Goal: Transaction & Acquisition: Purchase product/service

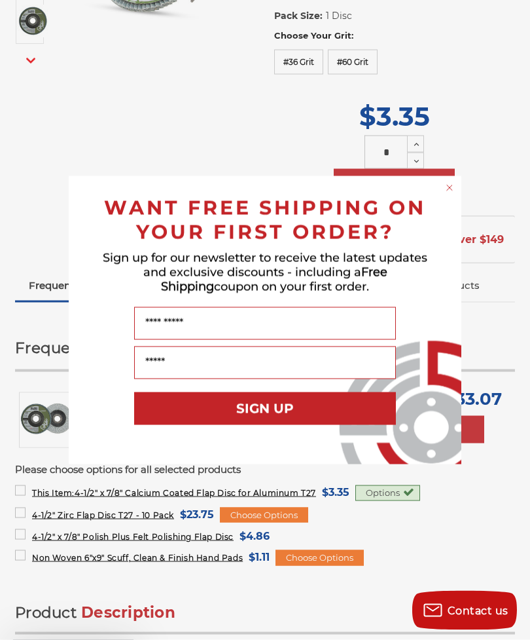
scroll to position [360, 0]
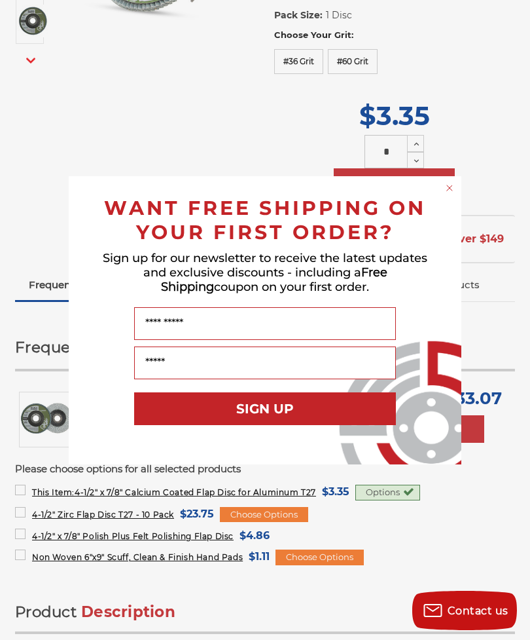
click at [234, 140] on div "Close dialog WANT FREE SHIPPING ON YOUR FIRST ORDER? Sign up for our newsletter…" at bounding box center [265, 320] width 530 height 640
click at [225, 141] on div "Close dialog WANT FREE SHIPPING ON YOUR FIRST ORDER? Sign up for our newsletter…" at bounding box center [265, 320] width 530 height 640
click at [31, 63] on div "Close dialog WANT FREE SHIPPING ON YOUR FIRST ORDER? Sign up for our newsletter…" at bounding box center [265, 320] width 530 height 640
click at [444, 185] on circle "Close dialog" at bounding box center [450, 187] width 12 height 12
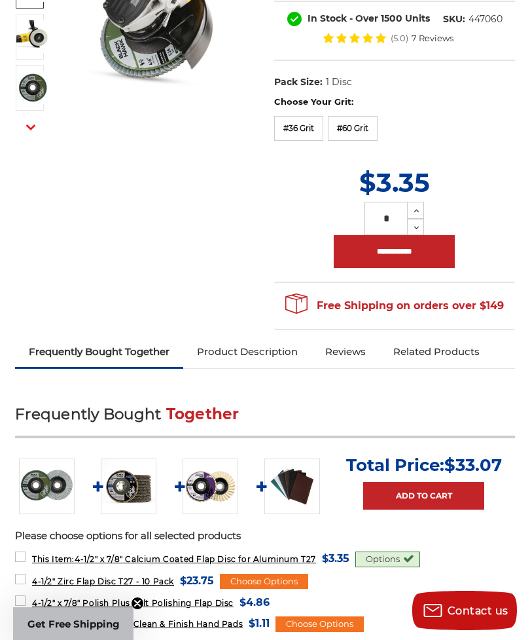
scroll to position [323, 0]
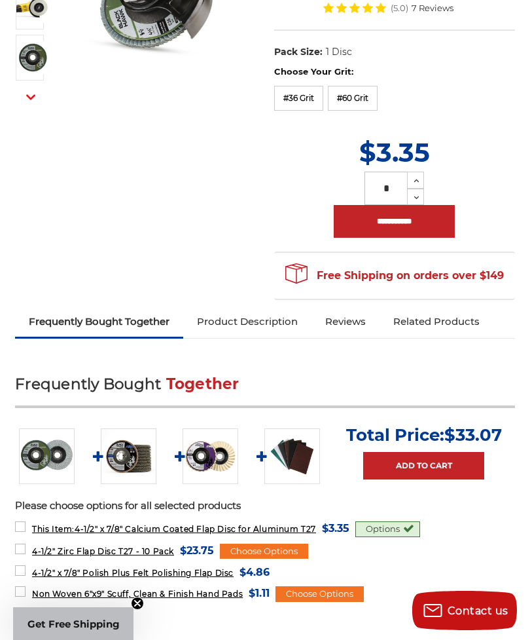
click at [204, 476] on img at bounding box center [211, 456] width 56 height 56
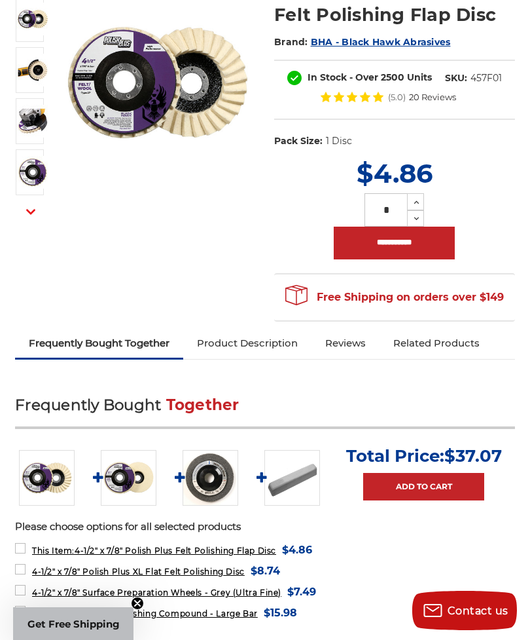
click at [206, 463] on img at bounding box center [211, 478] width 56 height 56
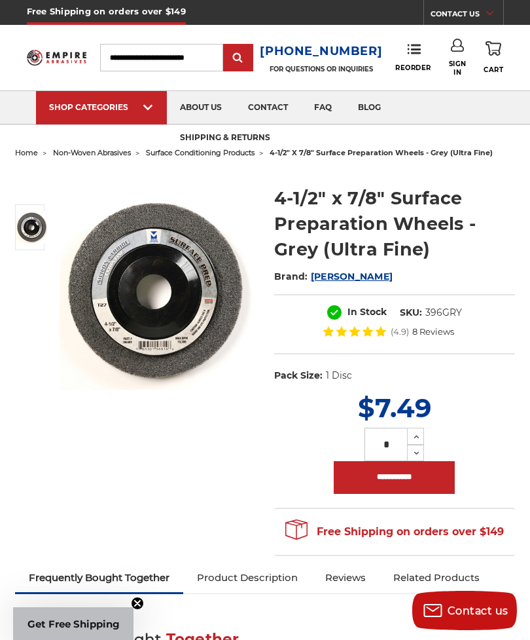
click at [135, 602] on circle "Close teaser" at bounding box center [138, 603] width 12 height 12
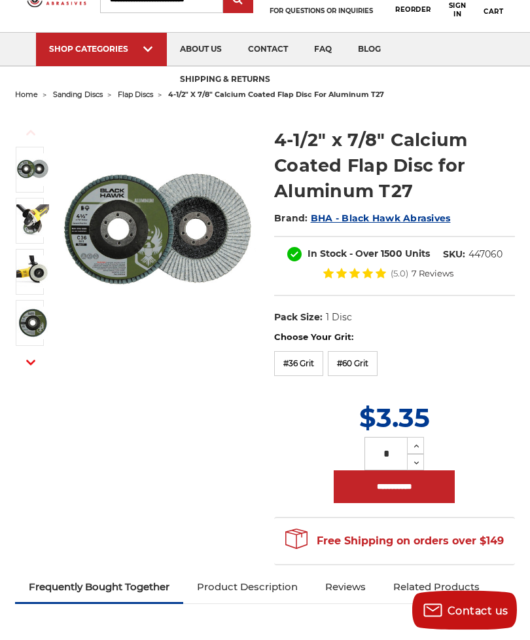
scroll to position [56, 0]
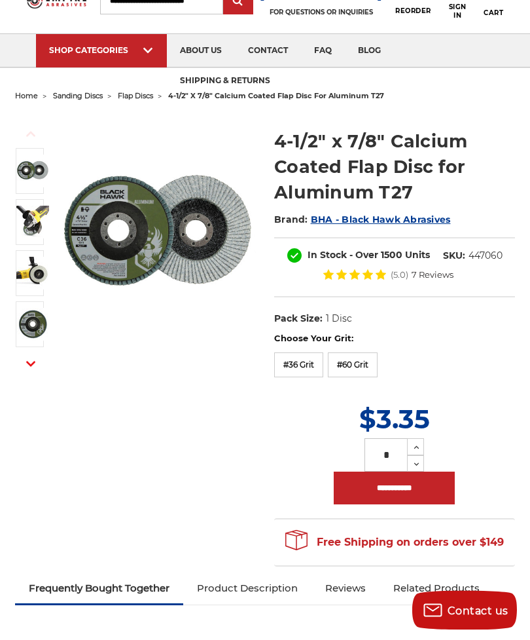
click at [297, 361] on label "#36 Grit" at bounding box center [298, 365] width 49 height 25
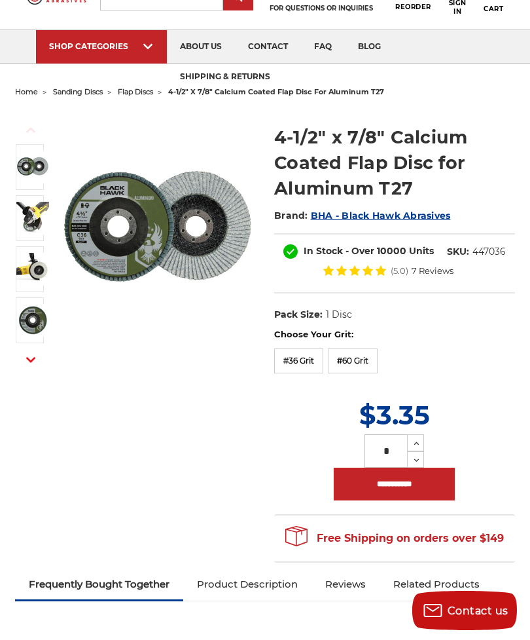
scroll to position [61, 0]
